Goal: Transaction & Acquisition: Purchase product/service

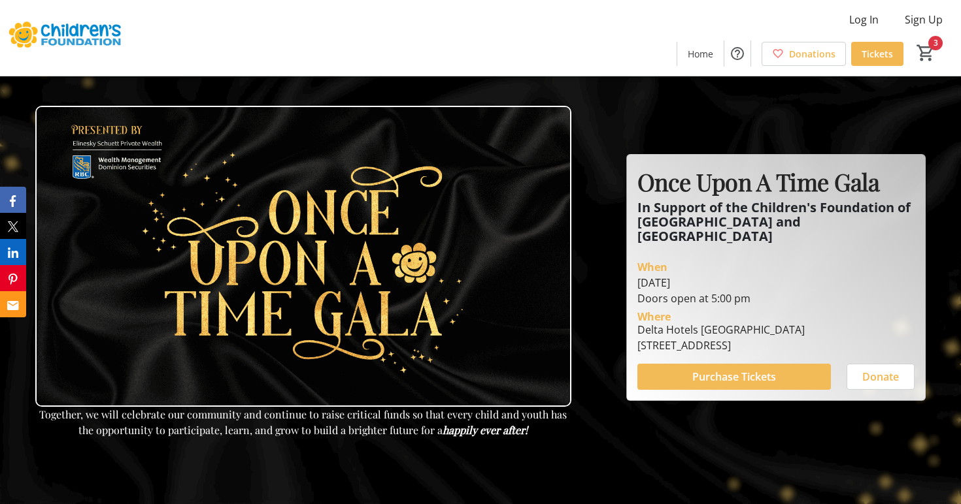
click at [698, 369] on span "Purchase Tickets" at bounding box center [734, 377] width 84 height 16
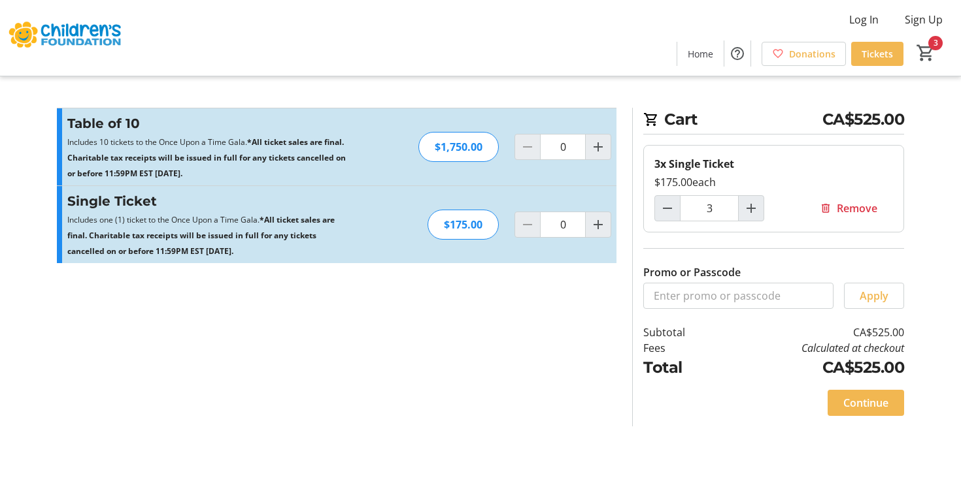
type input "3"
click at [921, 55] on mat-icon "3" at bounding box center [926, 53] width 20 height 20
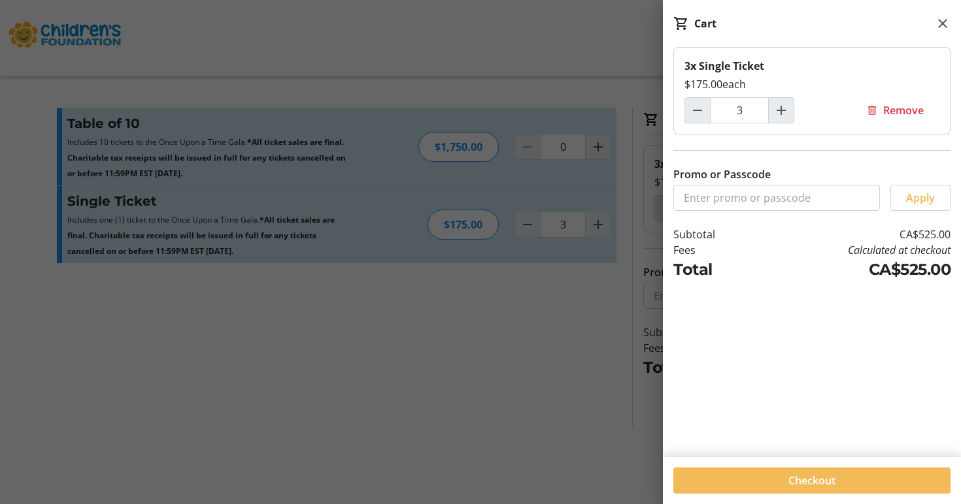
click at [772, 478] on span at bounding box center [811, 480] width 277 height 31
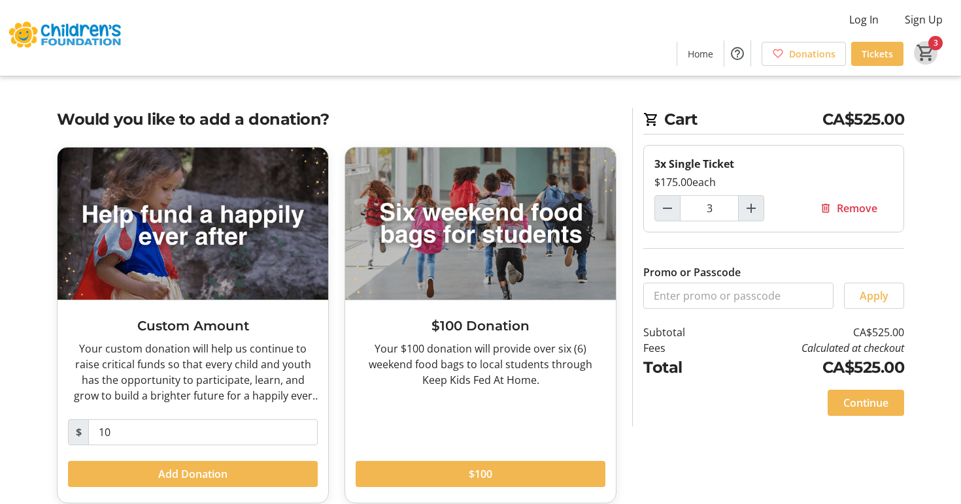
click at [925, 50] on mat-icon "3" at bounding box center [926, 53] width 20 height 20
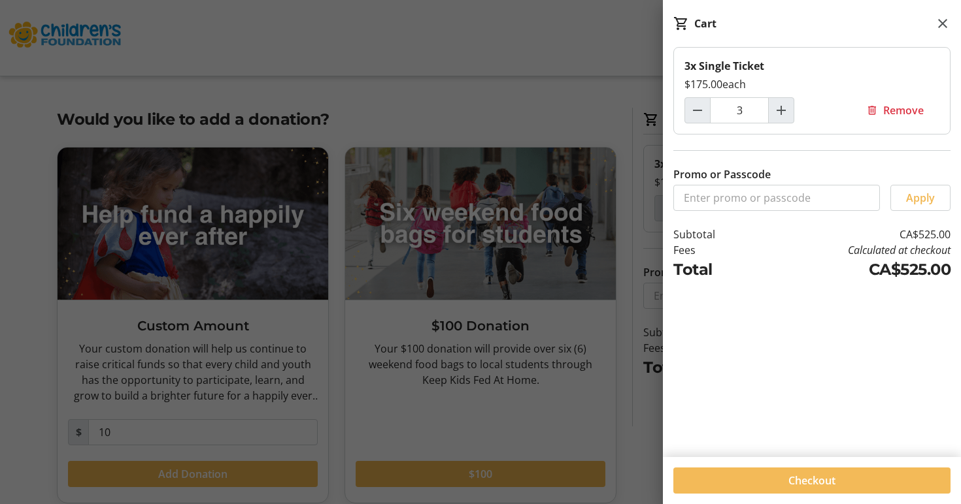
click at [730, 478] on span at bounding box center [811, 480] width 277 height 31
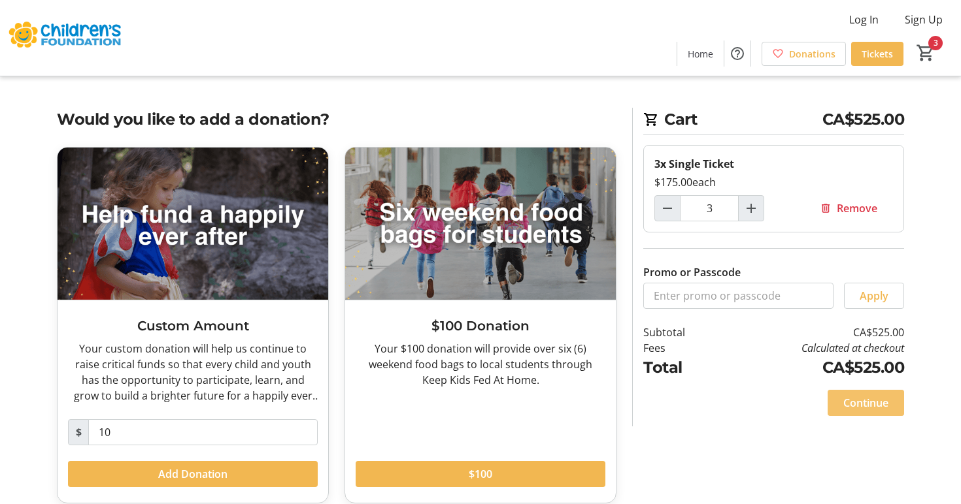
click at [868, 406] on span "Continue" at bounding box center [865, 403] width 45 height 16
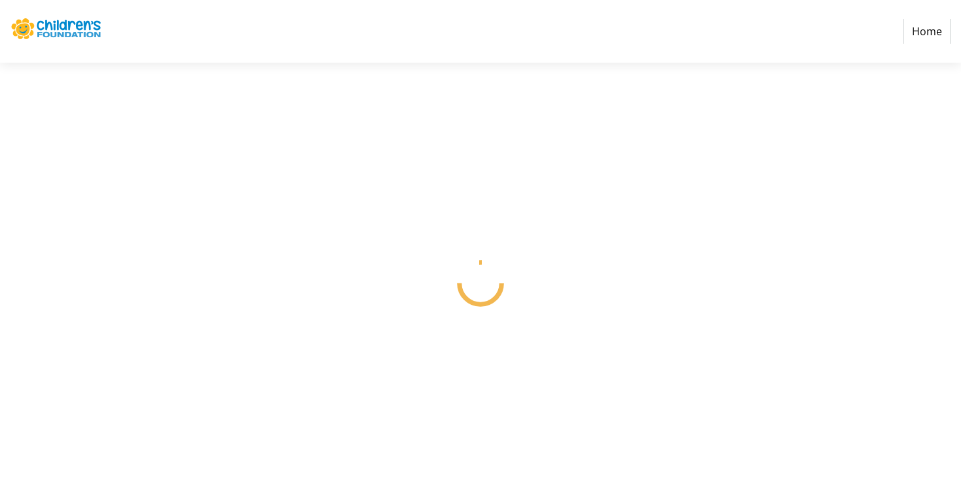
select select
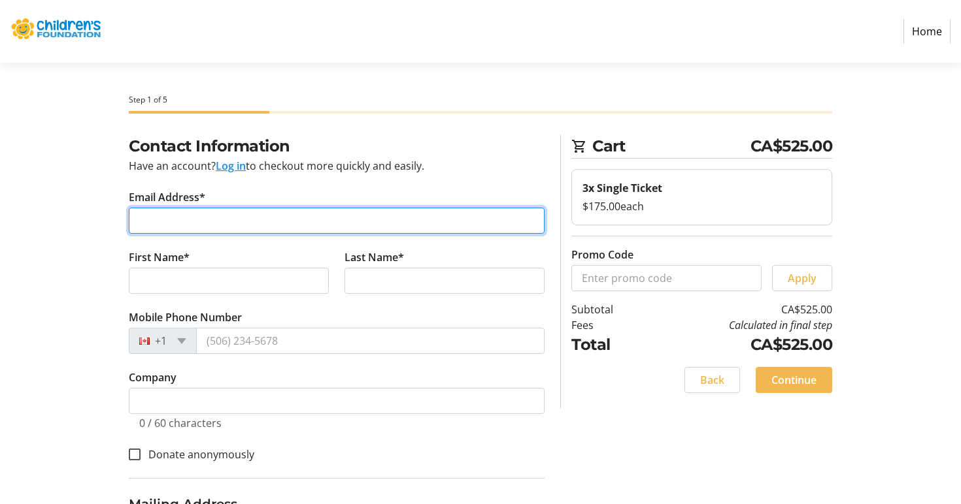
click at [336, 222] on input "Email Address*" at bounding box center [337, 221] width 416 height 26
type input "[EMAIL_ADDRESS][DOMAIN_NAME]"
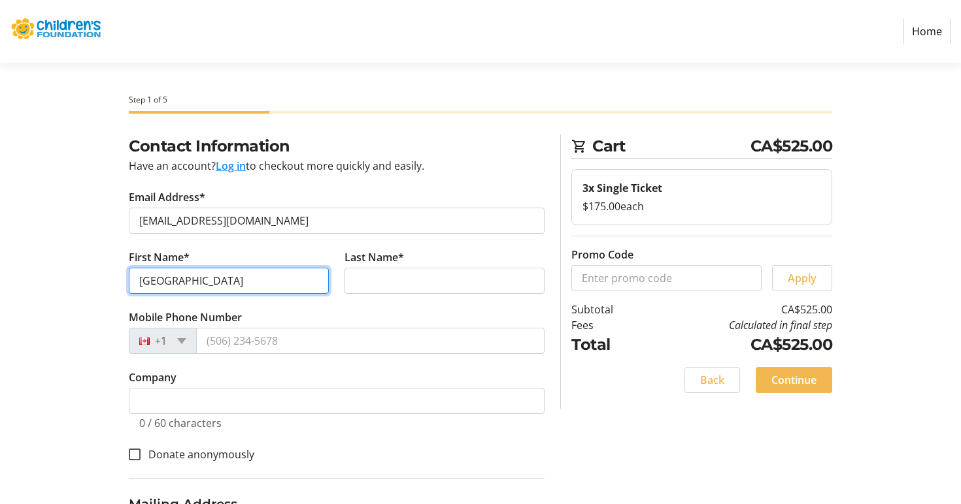
type input "[GEOGRAPHIC_DATA]"
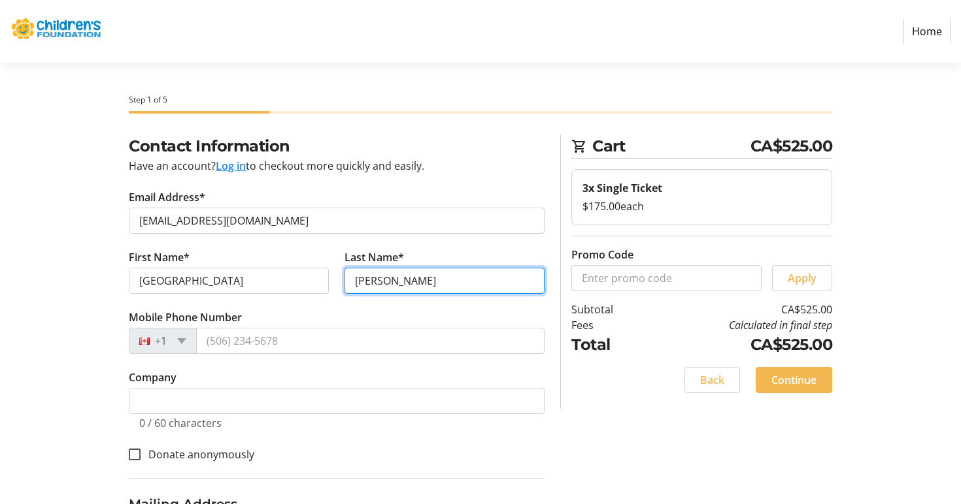
type input "[PERSON_NAME]"
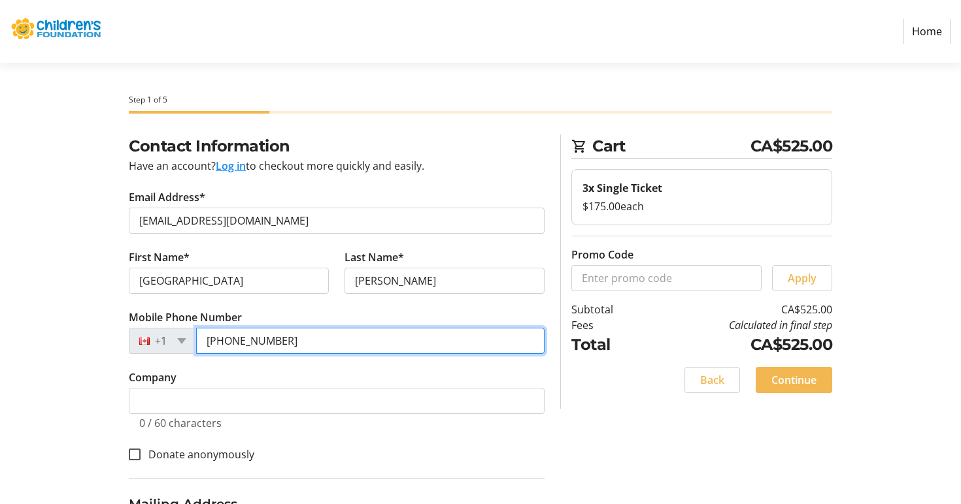
type input "[PHONE_NUMBER]"
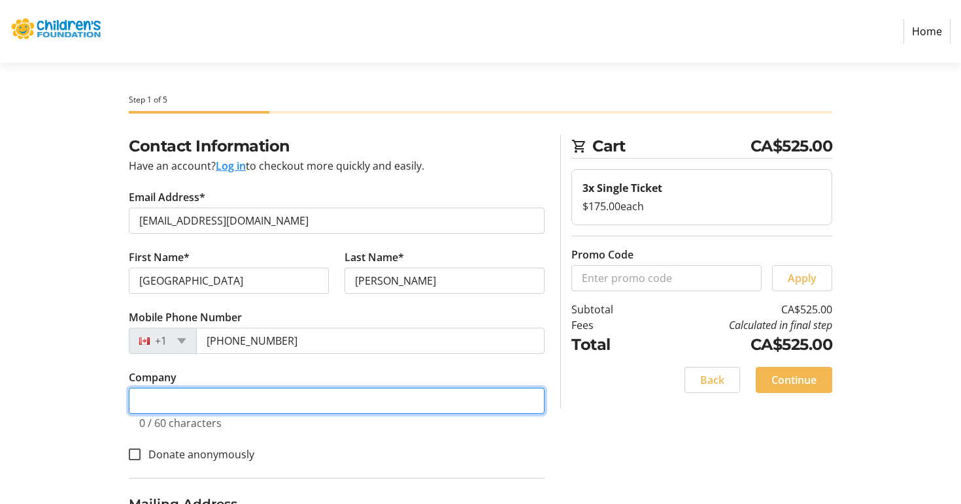
type input "`"
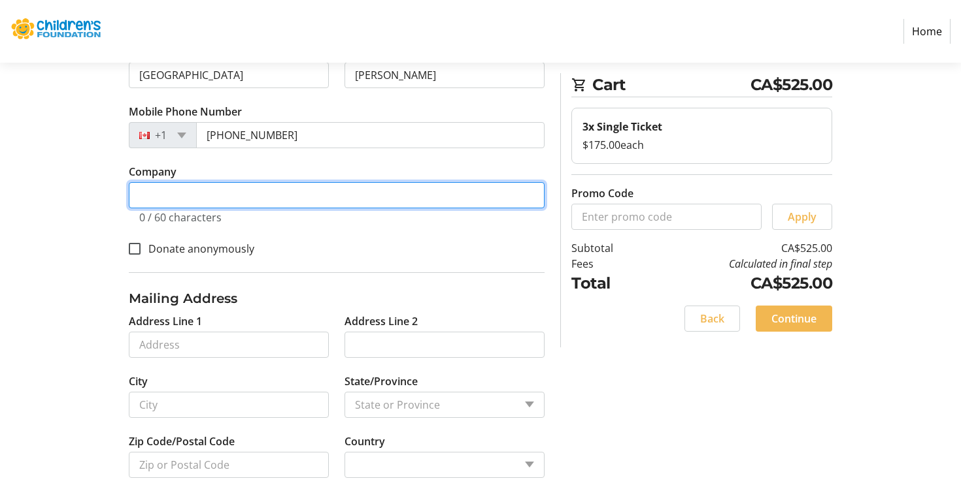
scroll to position [210, 0]
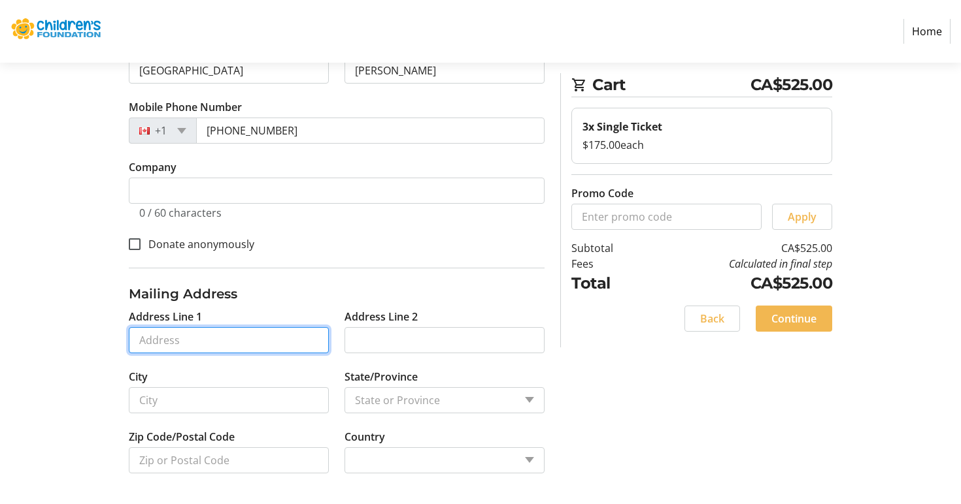
click at [239, 351] on input "Address Line 1" at bounding box center [229, 340] width 200 height 26
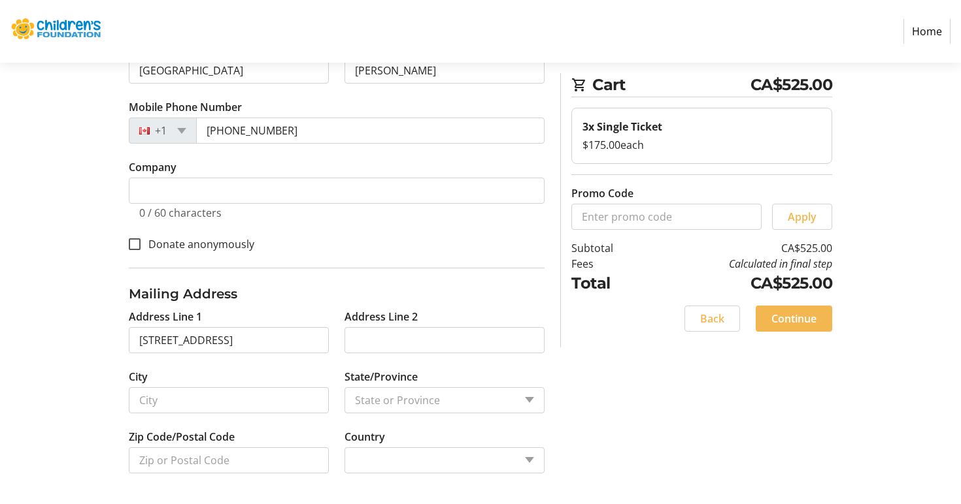
type input "[STREET_ADDRESS]"
type input "Guelph"
select select
type input "N1H 1J2"
select select "CA"
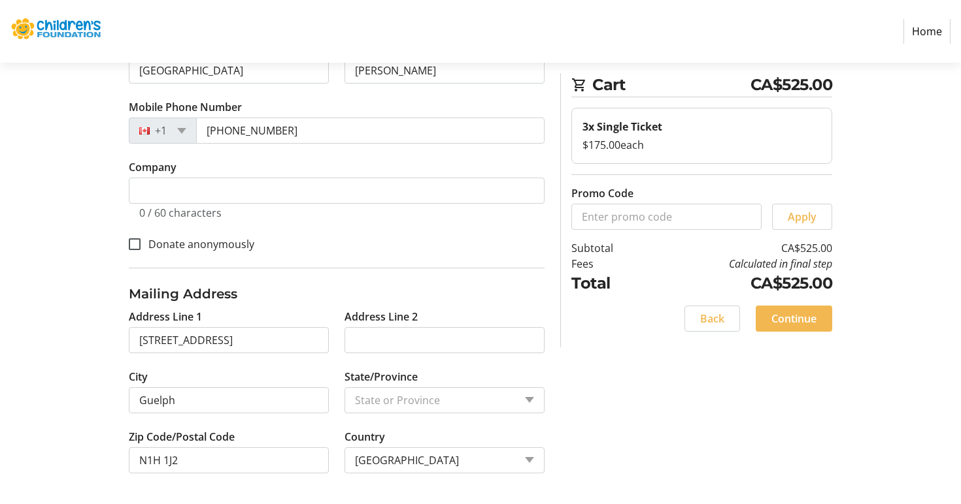
select select "ON"
click at [780, 323] on span "Continue" at bounding box center [793, 319] width 45 height 16
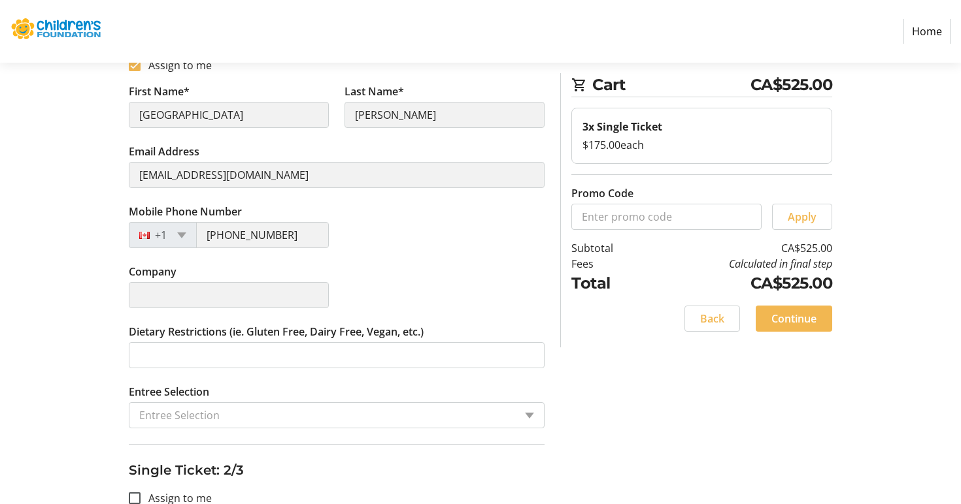
scroll to position [248, 0]
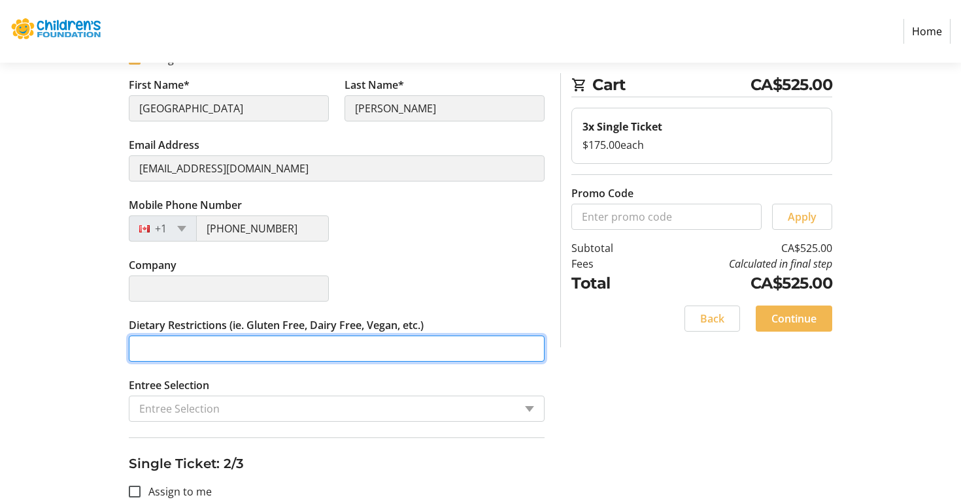
click at [240, 354] on input "Dietary Restrictions (ie. Gluten Free, Dairy Free, Vegan, etc.)" at bounding box center [337, 349] width 416 height 26
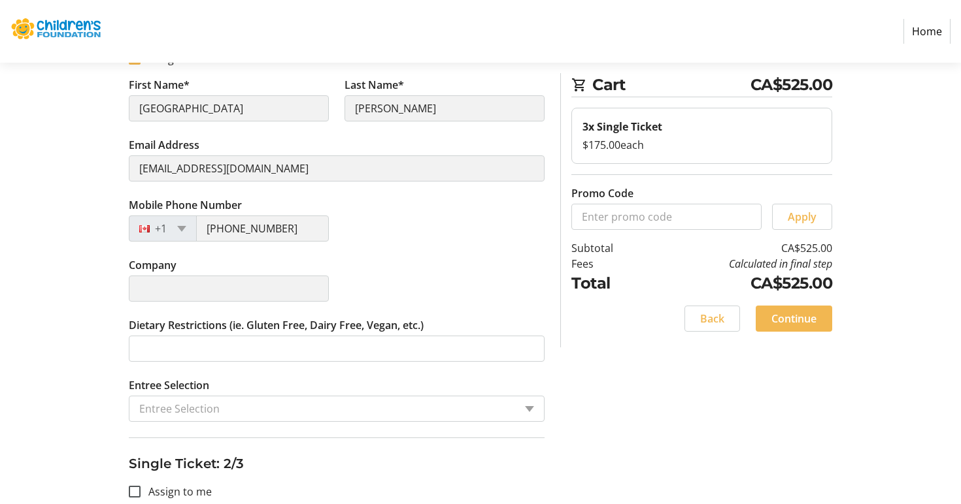
click at [248, 411] on input "Entree Selection" at bounding box center [326, 409] width 375 height 16
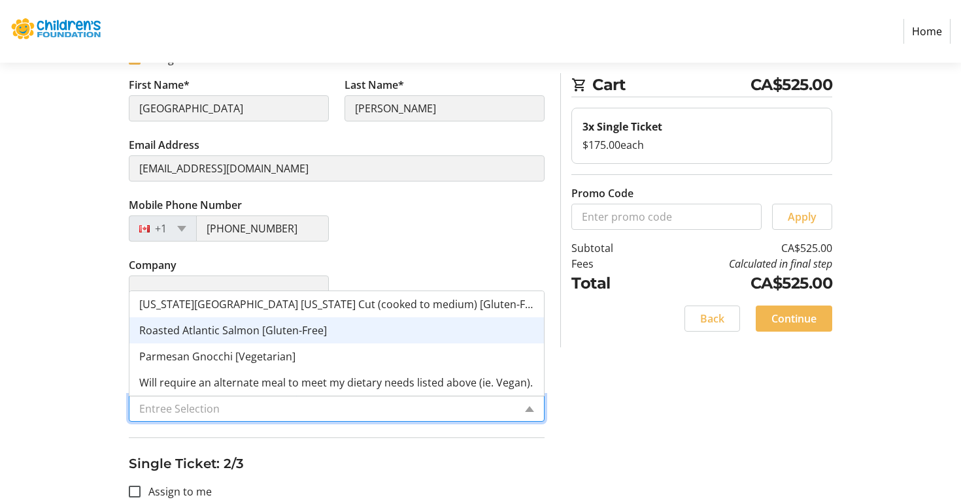
click at [291, 331] on span "Roasted Atlantic Salmon [Gluten-Free]" at bounding box center [233, 330] width 188 height 14
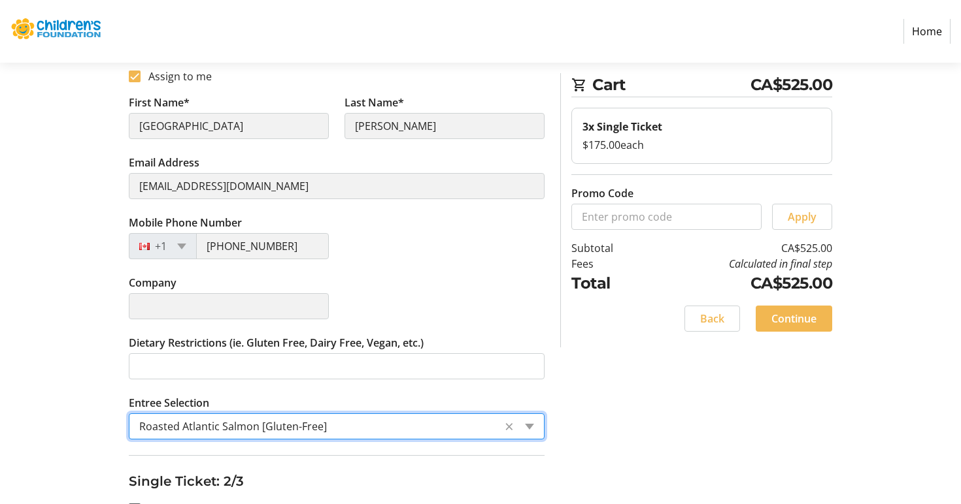
scroll to position [228, 0]
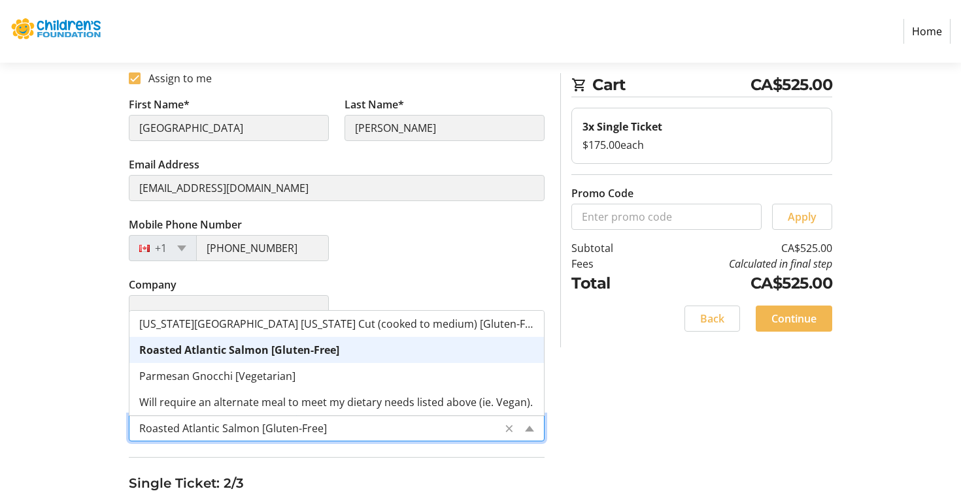
click at [239, 431] on input "Entree Selection" at bounding box center [316, 429] width 354 height 16
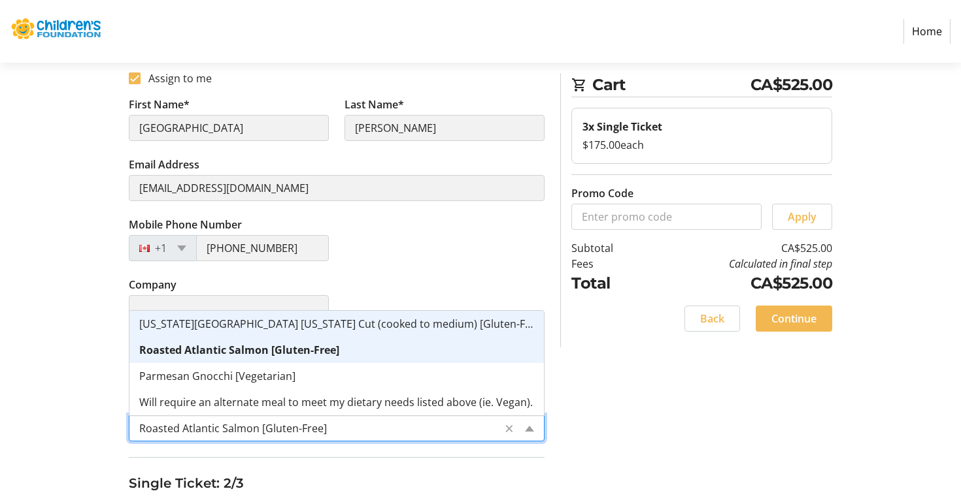
click at [273, 325] on span "[US_STATE][GEOGRAPHIC_DATA] [US_STATE] Cut (cooked to medium) [Gluten-Free]" at bounding box center [341, 324] width 405 height 14
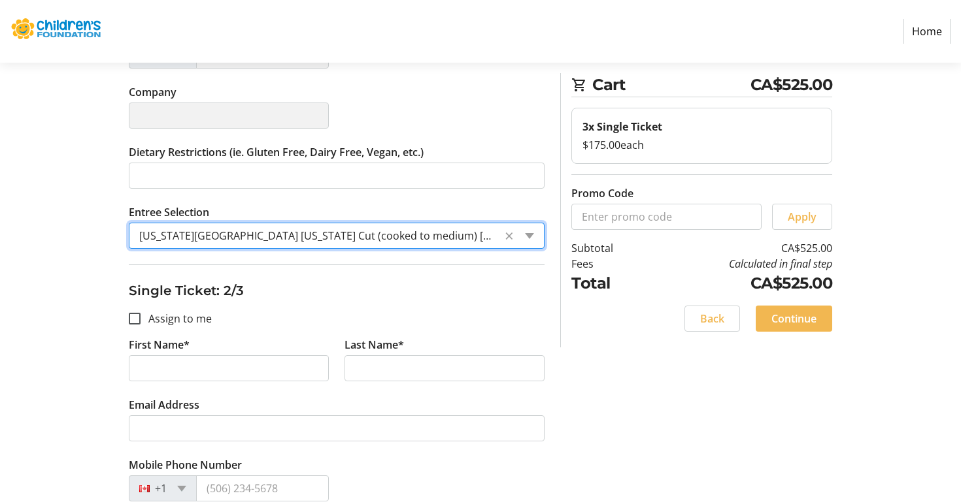
scroll to position [422, 0]
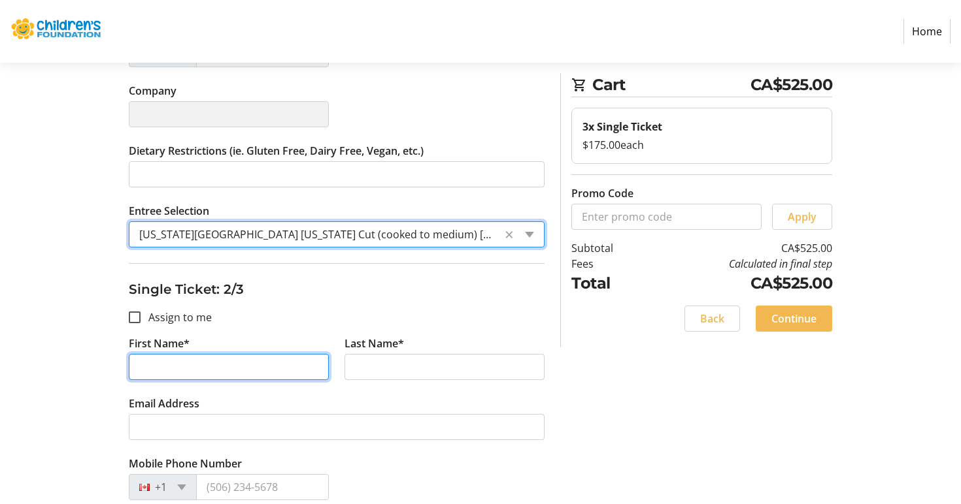
click at [227, 367] on input "First Name*" at bounding box center [229, 367] width 200 height 26
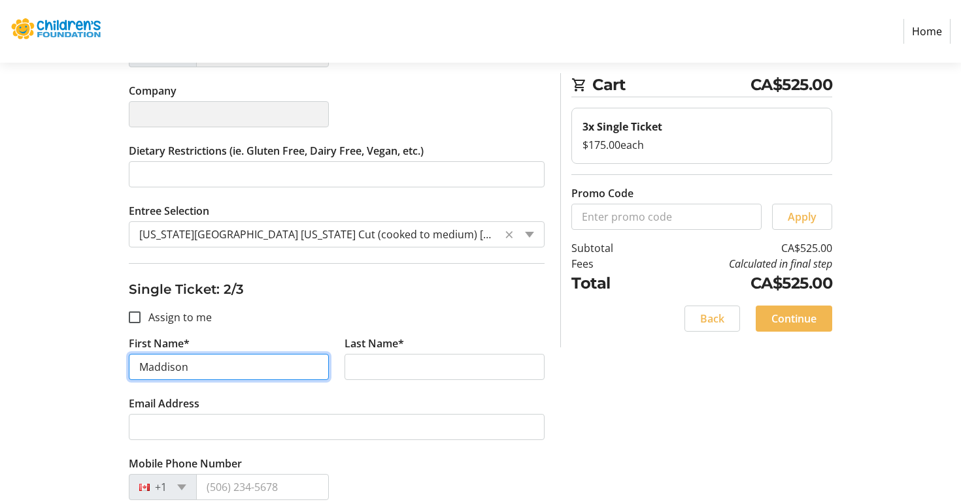
type input "Maddison"
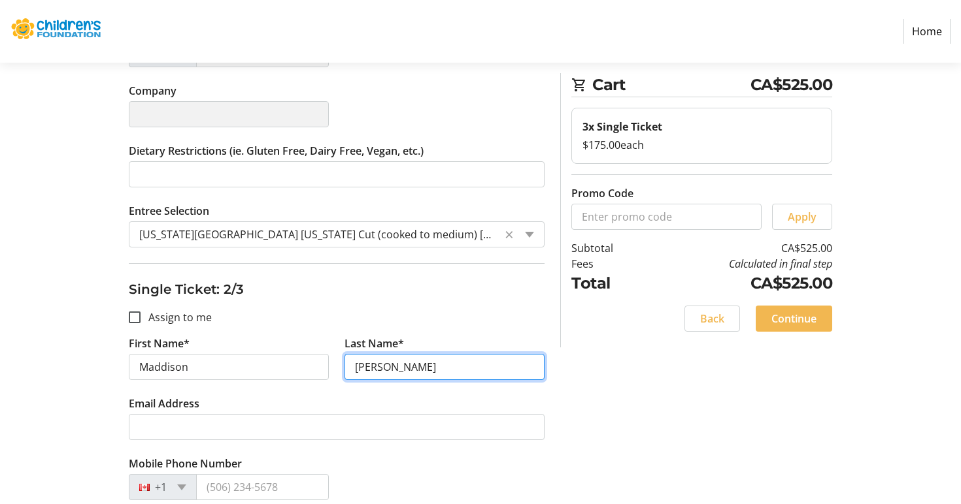
type input "[PERSON_NAME]"
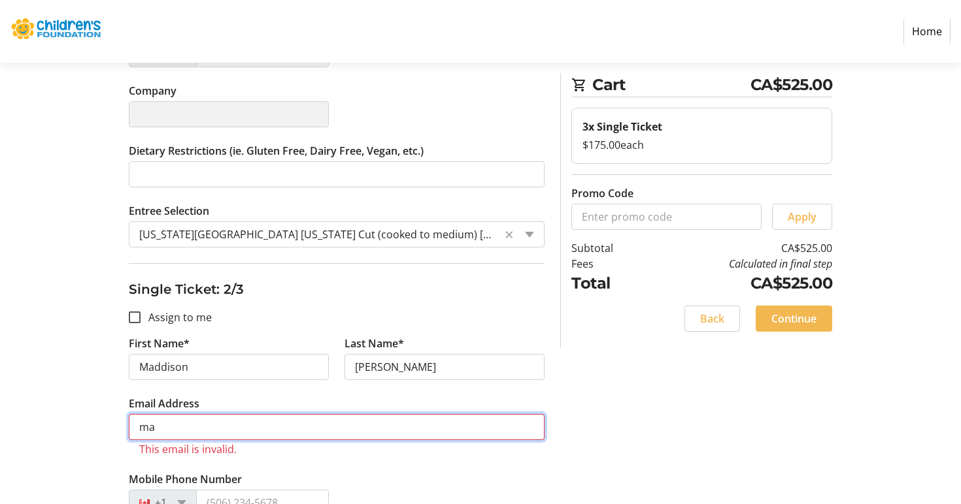
type input "m"
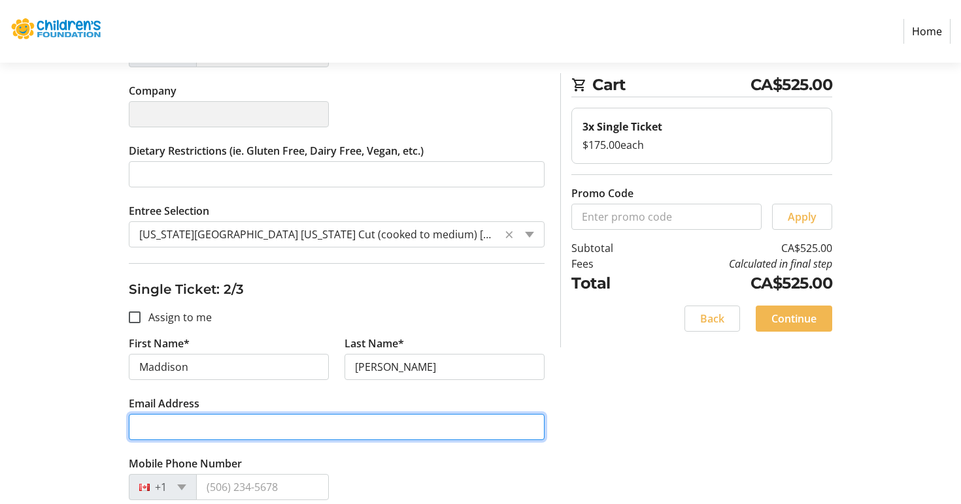
paste input "[EMAIL_ADDRESS][DOMAIN_NAME]"
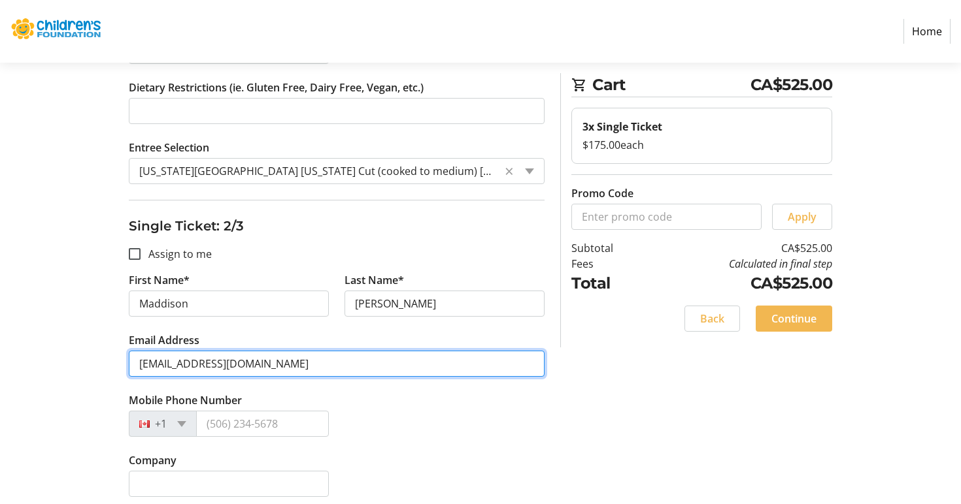
scroll to position [497, 0]
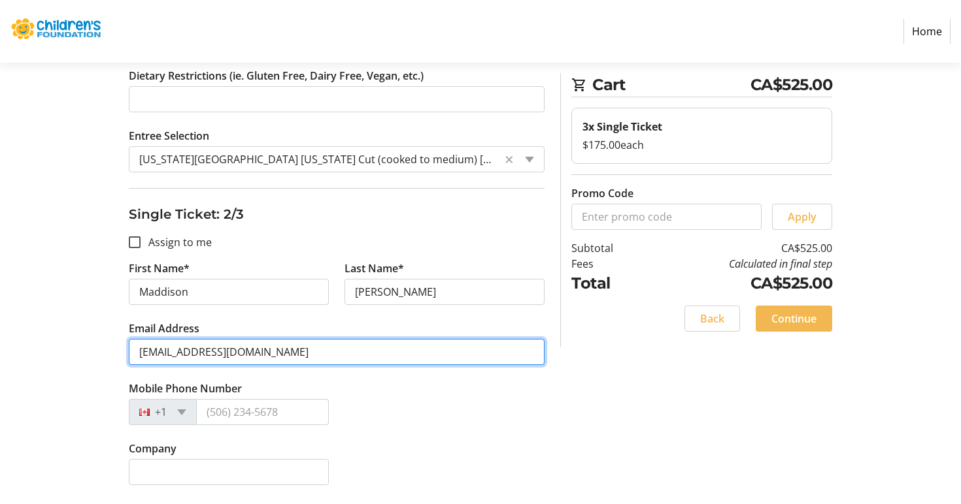
type input "[EMAIL_ADDRESS][DOMAIN_NAME]"
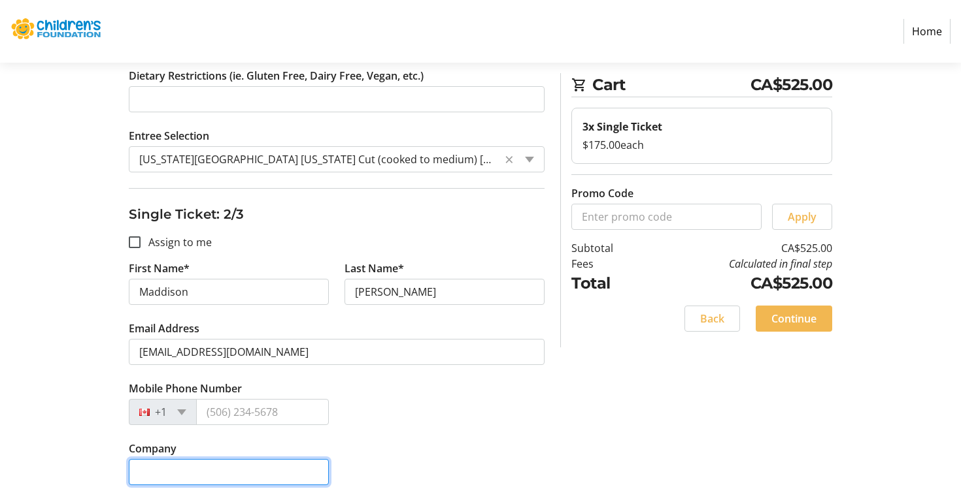
click at [209, 465] on input "Company" at bounding box center [229, 472] width 200 height 26
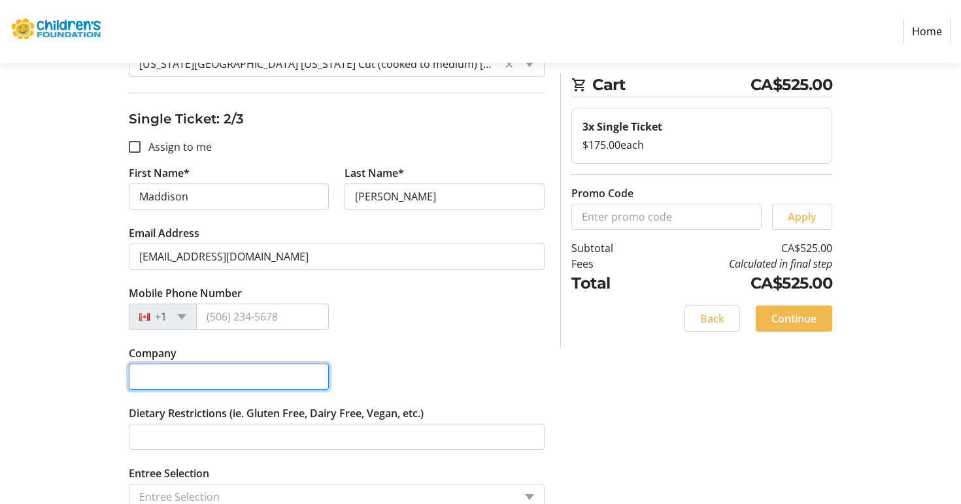
scroll to position [596, 0]
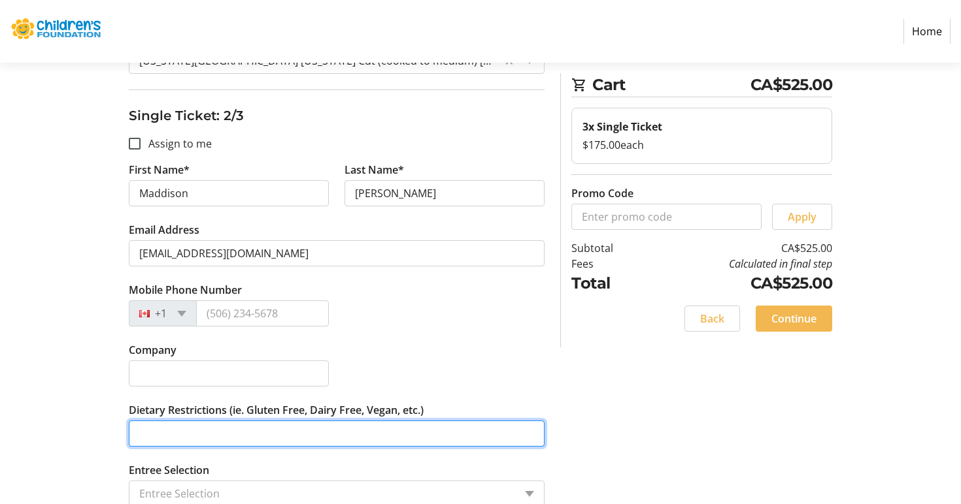
click at [208, 446] on input "Dietary Restrictions (ie. Gluten Free, Dairy Free, Vegan, etc.)" at bounding box center [337, 434] width 416 height 26
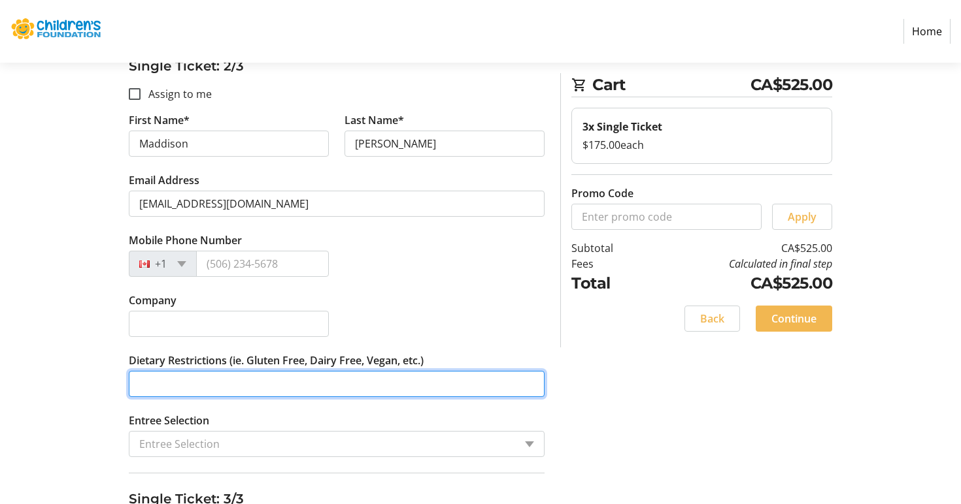
scroll to position [653, 0]
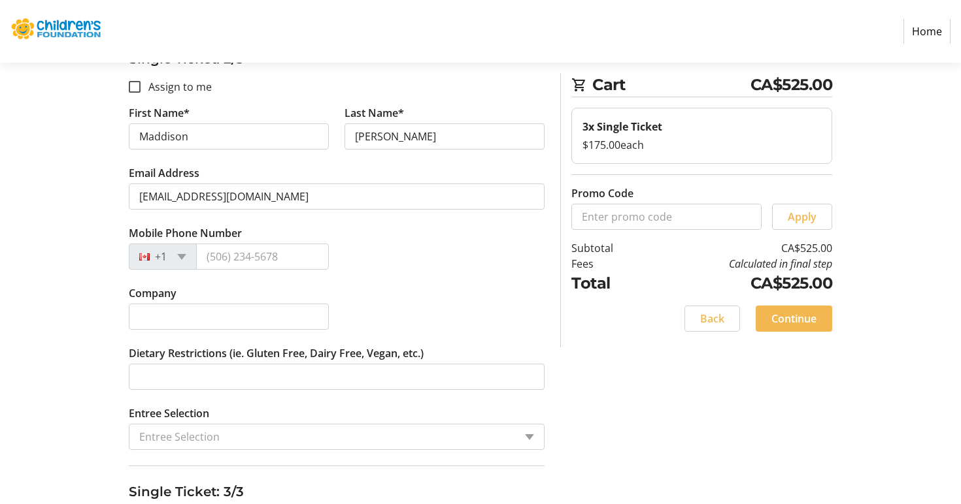
click at [203, 438] on input "Entree Selection" at bounding box center [326, 437] width 375 height 16
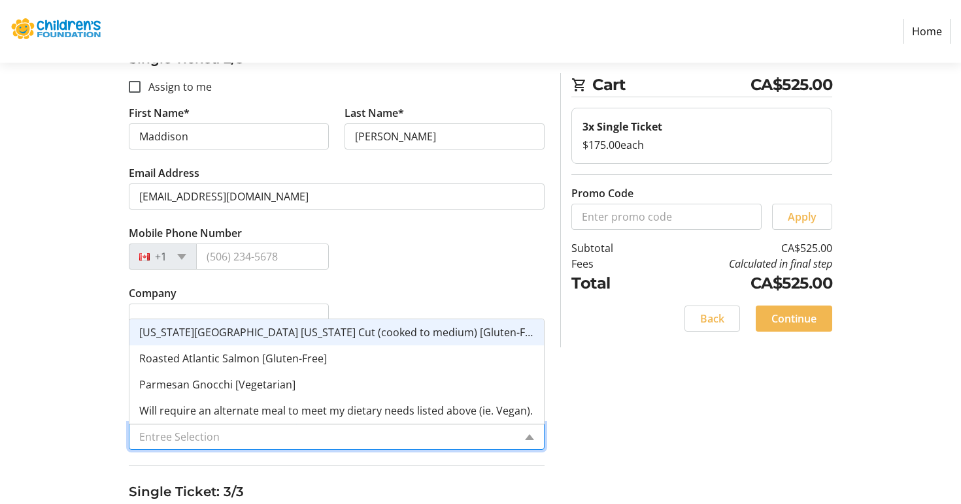
click at [205, 339] on span "[US_STATE][GEOGRAPHIC_DATA] [US_STATE] Cut (cooked to medium) [Gluten-Free]" at bounding box center [341, 332] width 405 height 14
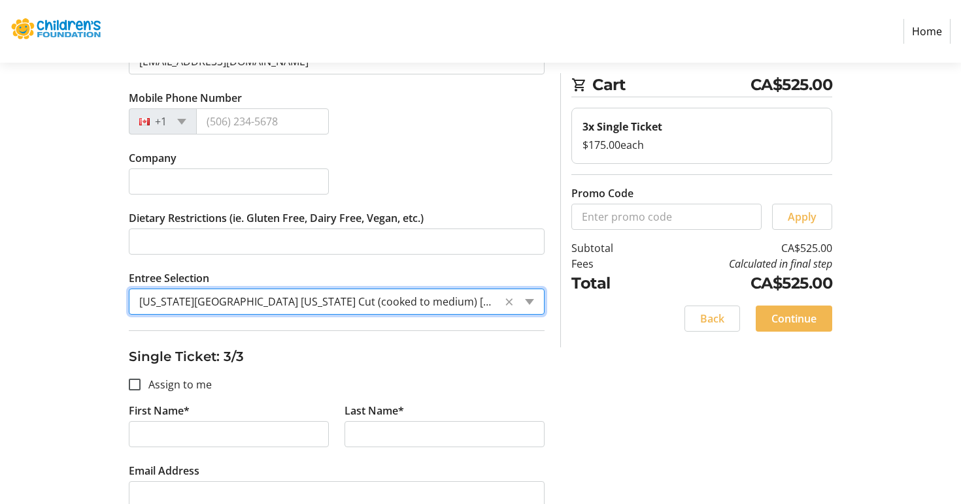
scroll to position [789, 0]
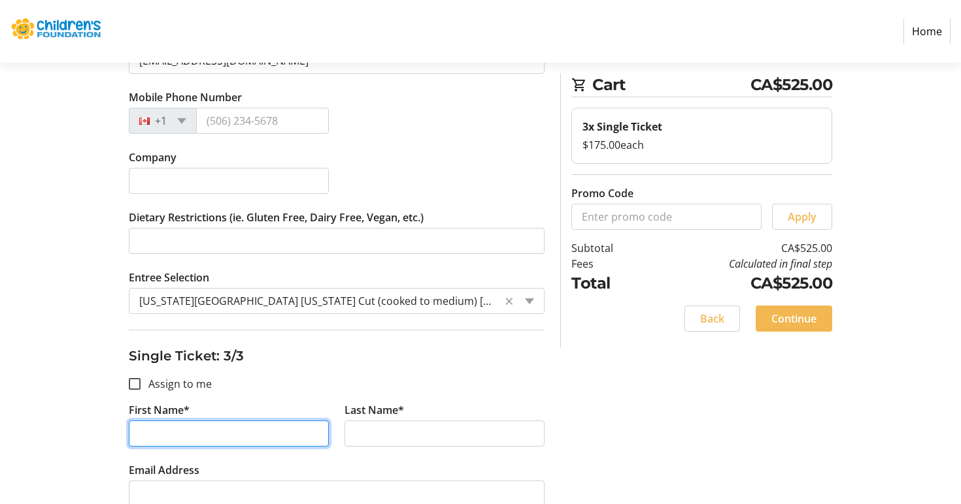
click at [186, 421] on input "First Name*" at bounding box center [229, 434] width 200 height 26
type input "[PERSON_NAME]"
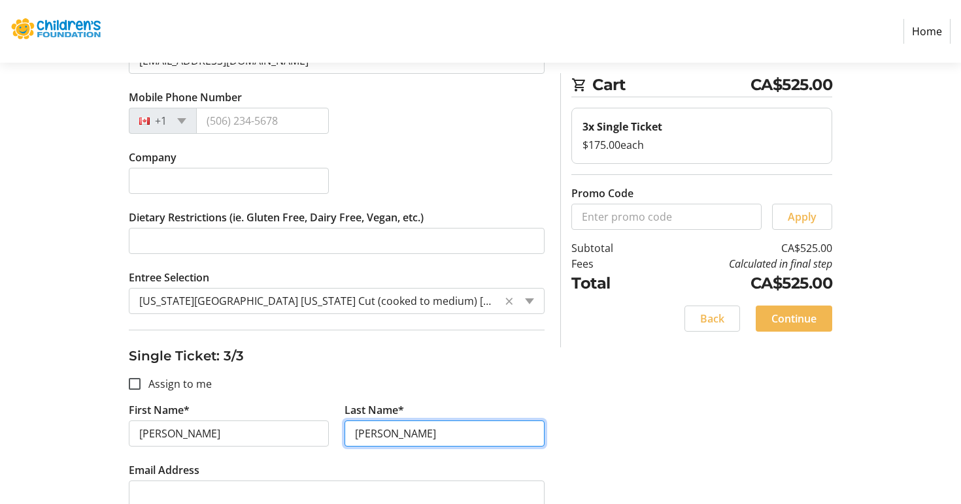
type input "[PERSON_NAME]"
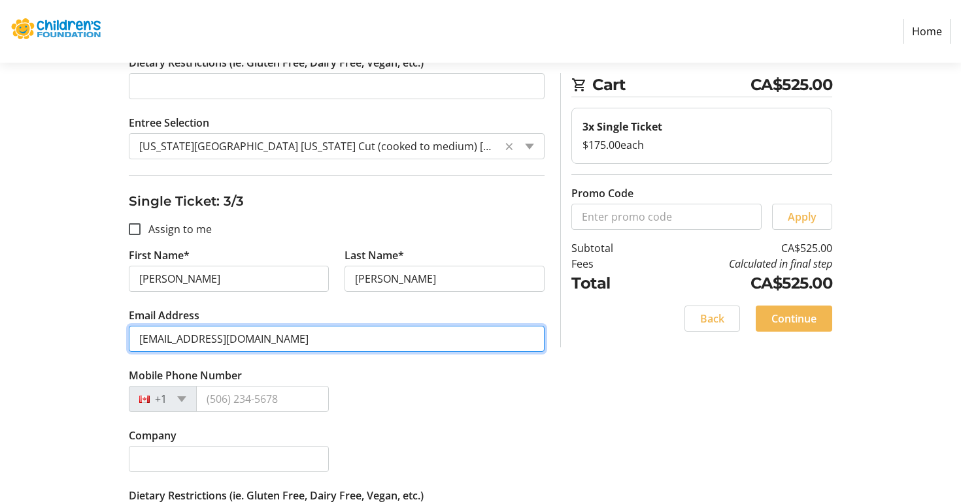
scroll to position [1048, 0]
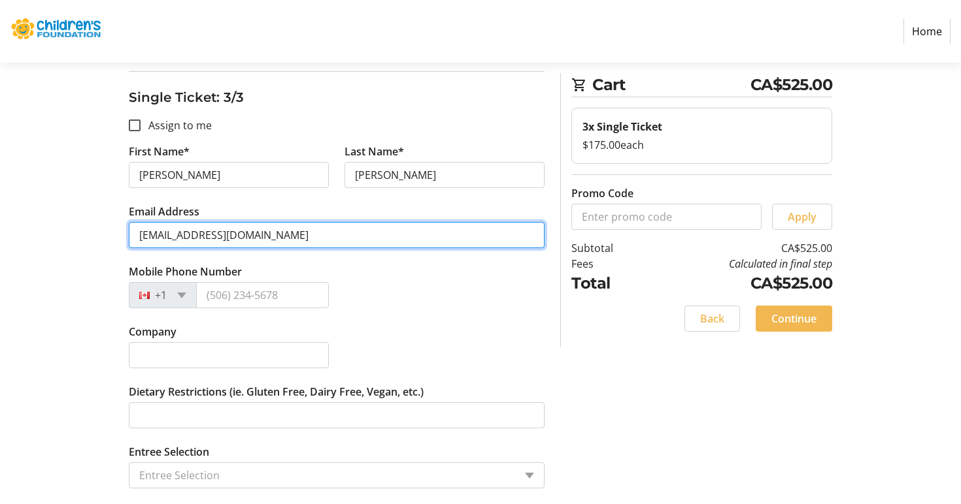
type input "[EMAIL_ADDRESS][DOMAIN_NAME]"
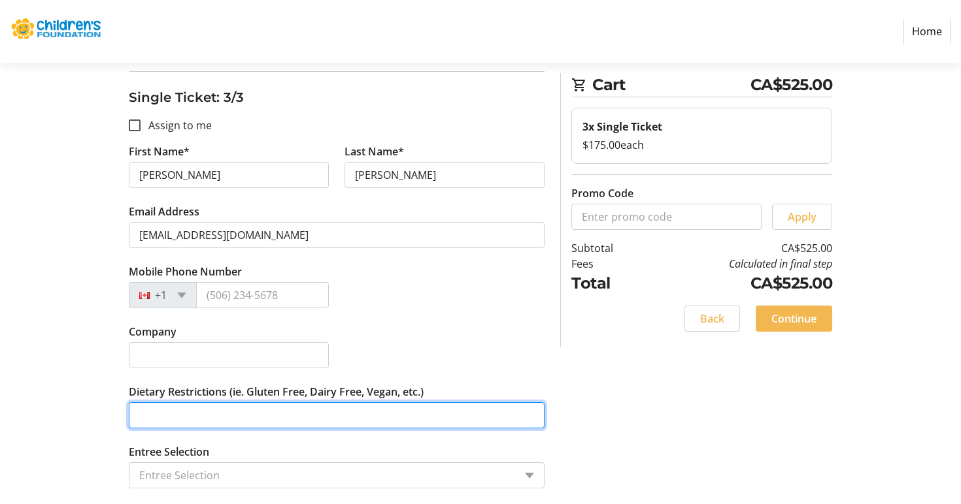
click at [155, 409] on input "Dietary Restrictions (ie. Gluten Free, Dairy Free, Vegan, etc.)" at bounding box center [337, 416] width 416 height 26
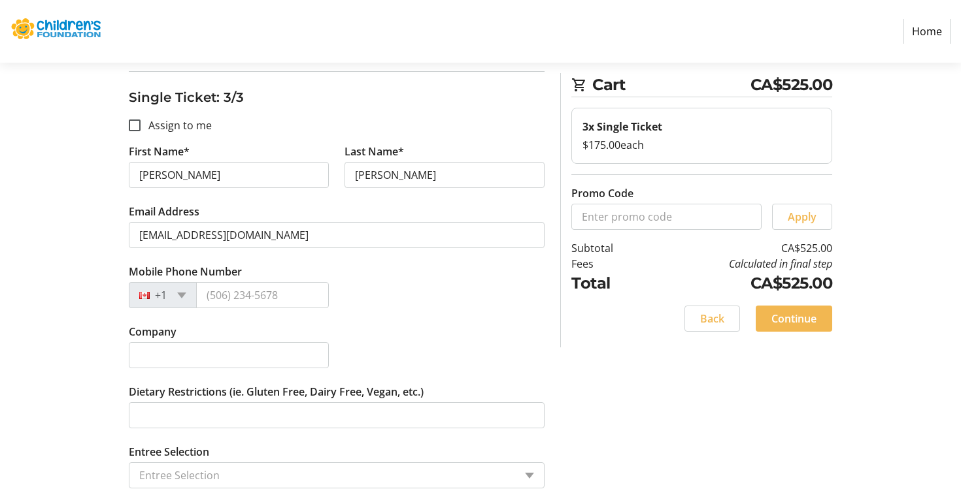
click at [172, 472] on input "Entree Selection" at bounding box center [326, 476] width 375 height 16
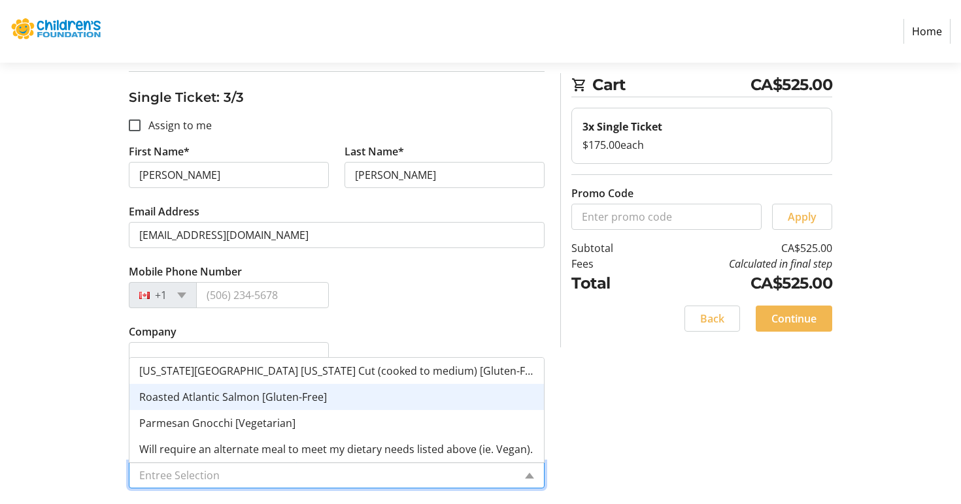
click at [185, 405] on div "Roasted Atlantic Salmon [Gluten-Free]" at bounding box center [336, 397] width 414 height 26
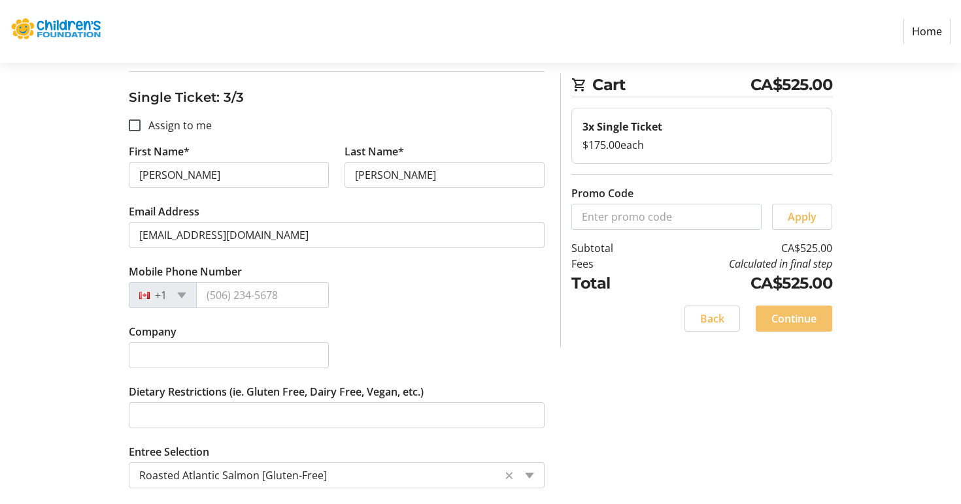
click at [783, 320] on span "Continue" at bounding box center [793, 319] width 45 height 16
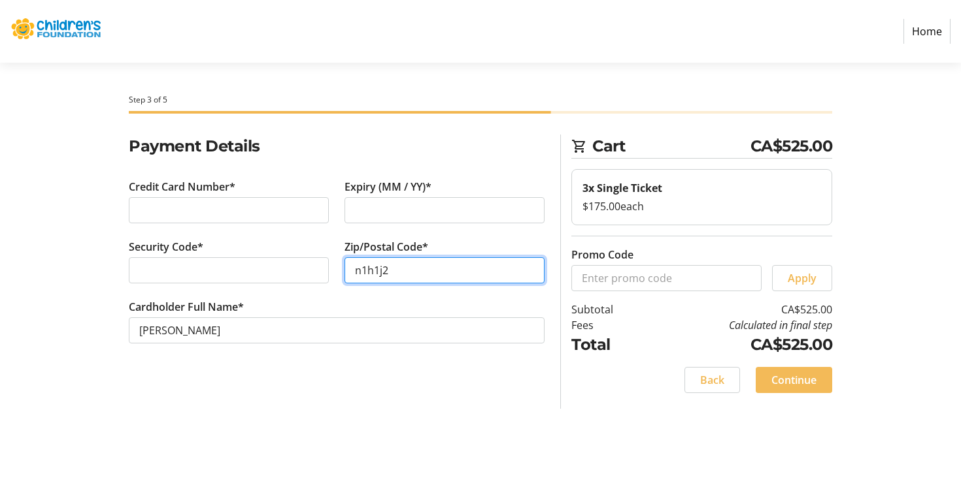
type input "n1h1j2"
drag, startPoint x: 771, startPoint y: 390, endPoint x: 769, endPoint y: 416, distance: 25.6
click at [769, 416] on div "Step 3 of 5 Cart CA$525.00 3x Single Ticket $175.00 each Promo Code Apply Subto…" at bounding box center [480, 284] width 863 height 442
click at [784, 383] on span "Continue" at bounding box center [793, 380] width 45 height 16
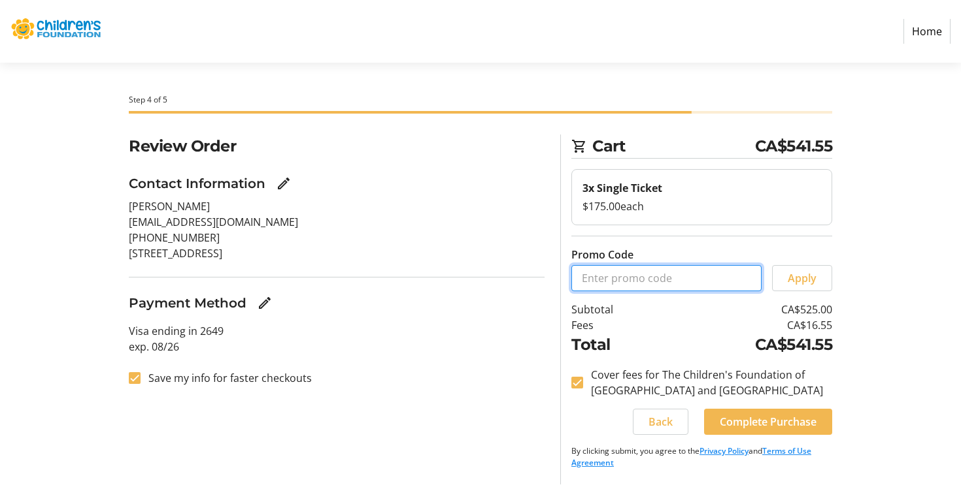
click at [667, 284] on input "Promo Code" at bounding box center [666, 278] width 190 height 26
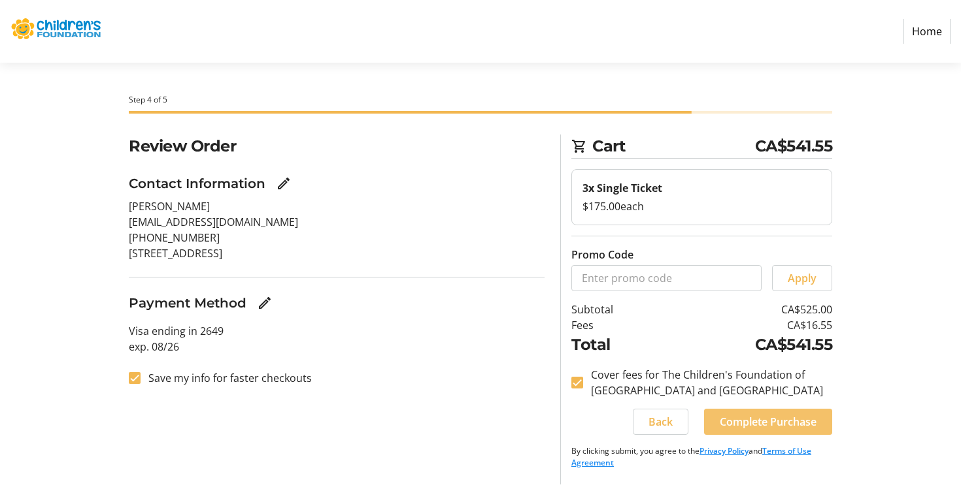
click at [742, 425] on span "Complete Purchase" at bounding box center [767, 422] width 97 height 16
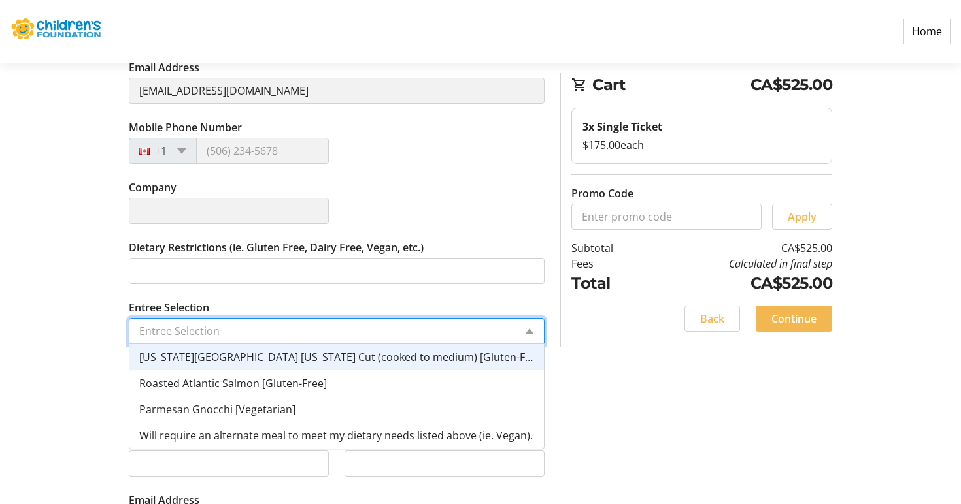
scroll to position [327, 0]
click at [280, 354] on span "New York Strip California Cut (cooked to medium) [Gluten-Free]" at bounding box center [341, 355] width 405 height 14
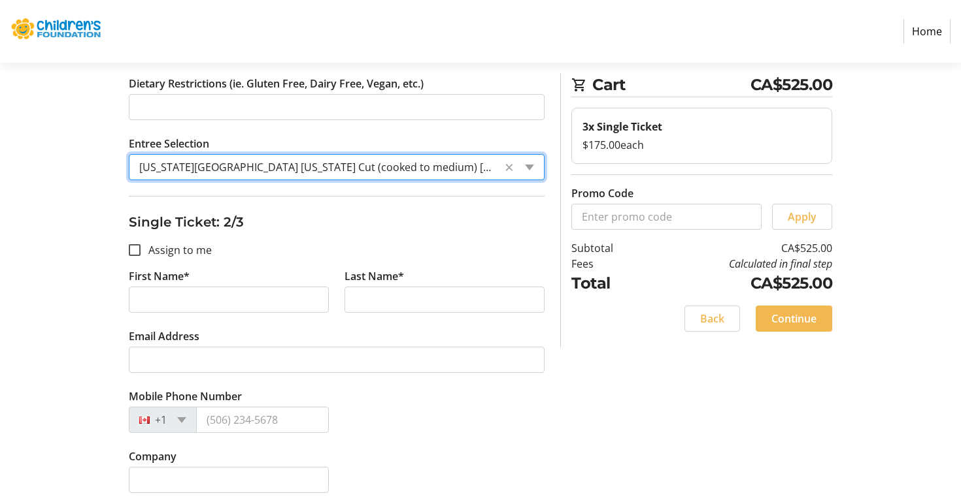
scroll to position [525, 0]
